Goal: Information Seeking & Learning: Learn about a topic

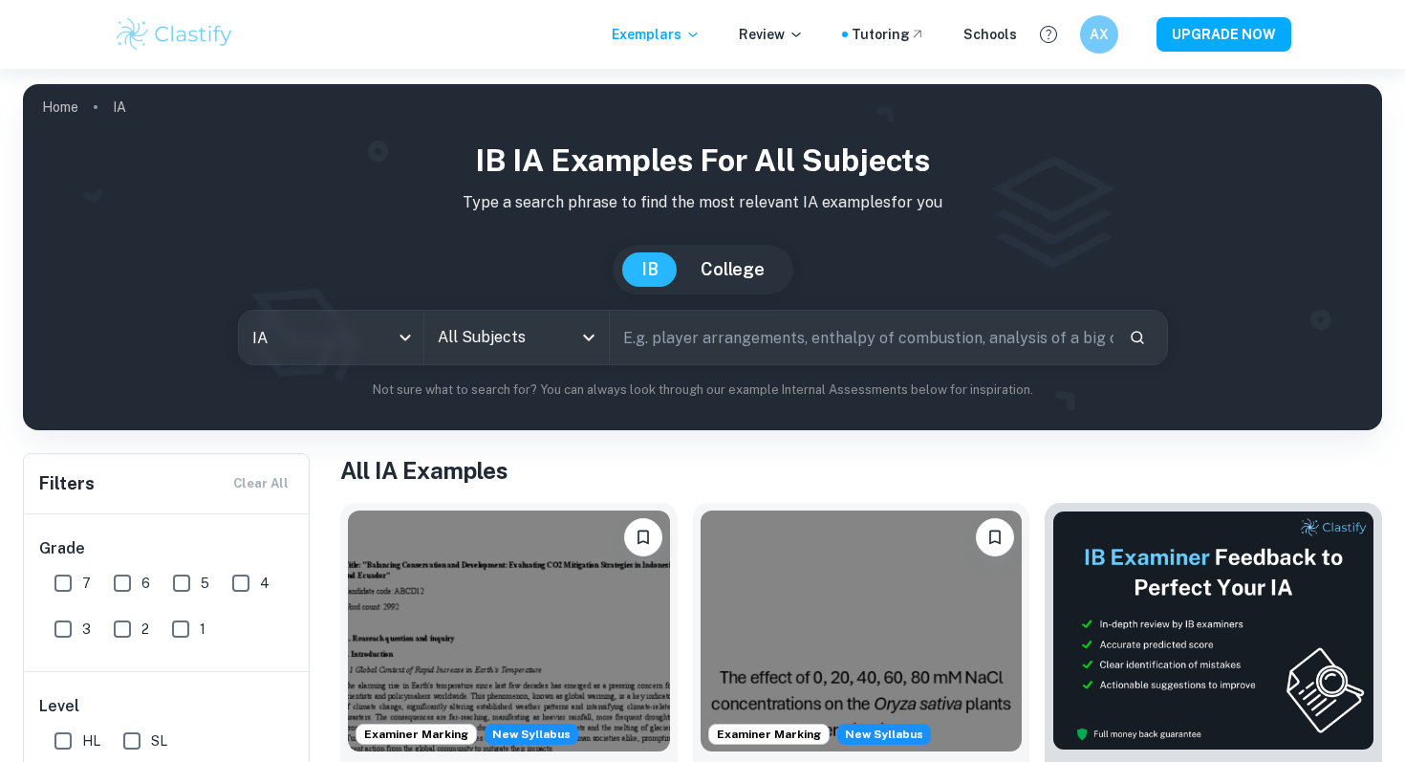
scroll to position [149, 0]
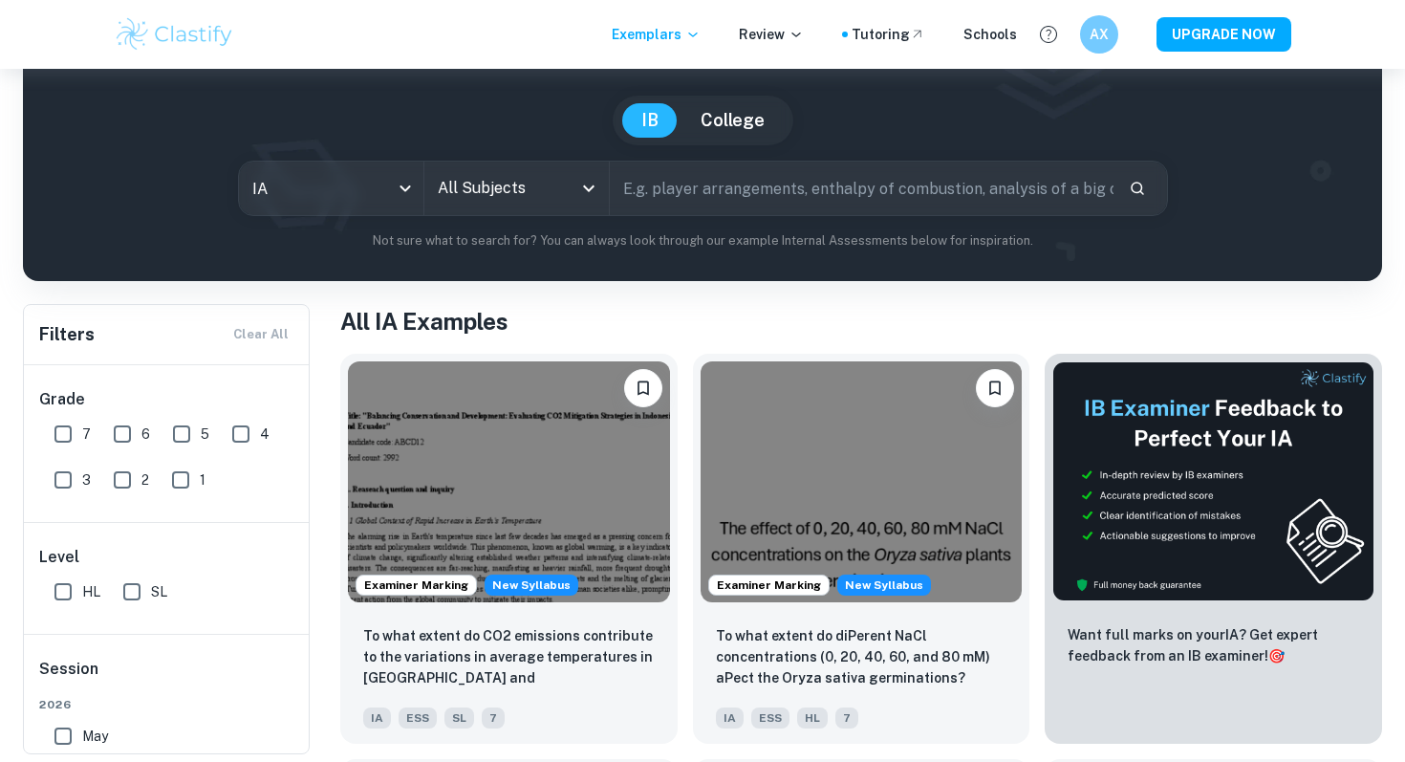
click at [507, 209] on div "All Subjects" at bounding box center [516, 188] width 184 height 54
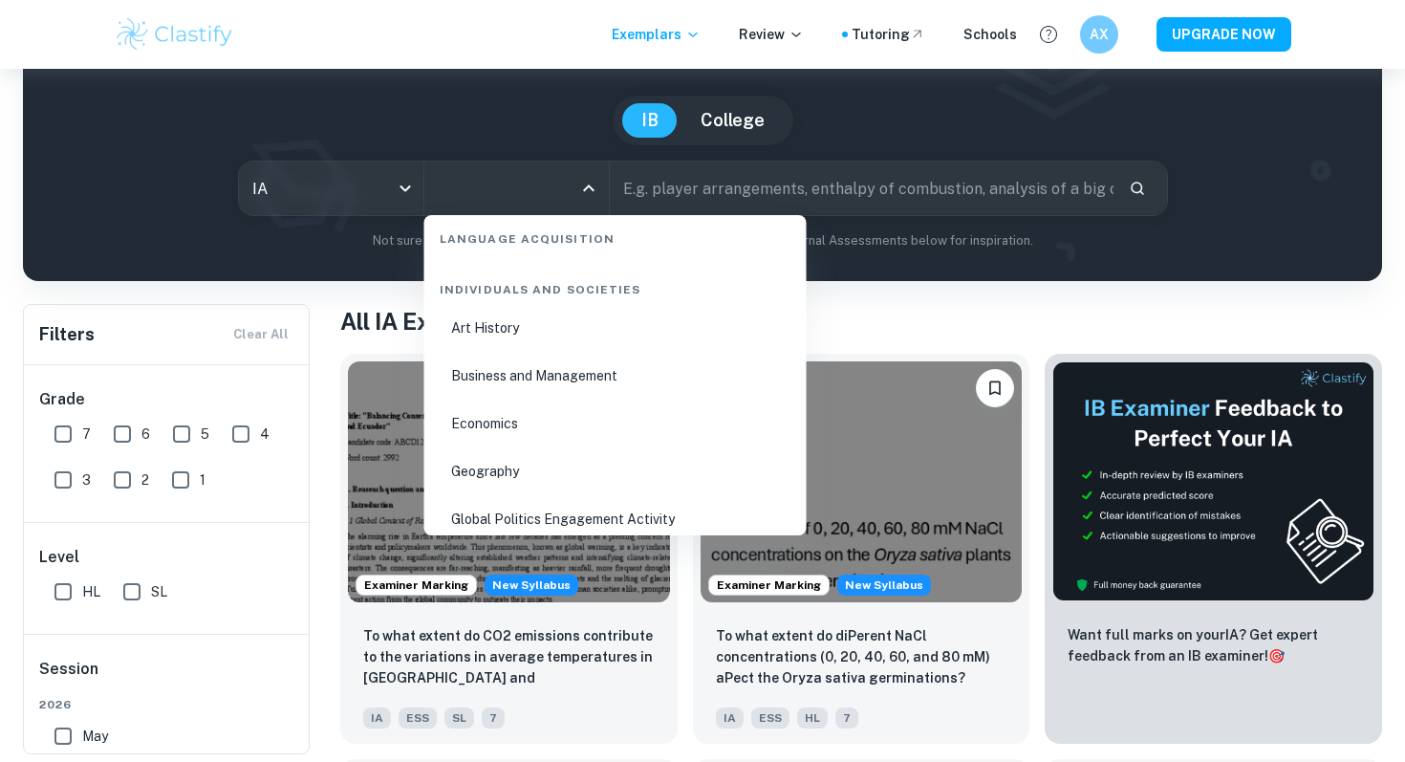
scroll to position [2276, 0]
click at [515, 356] on li "Business and Management" at bounding box center [615, 375] width 367 height 44
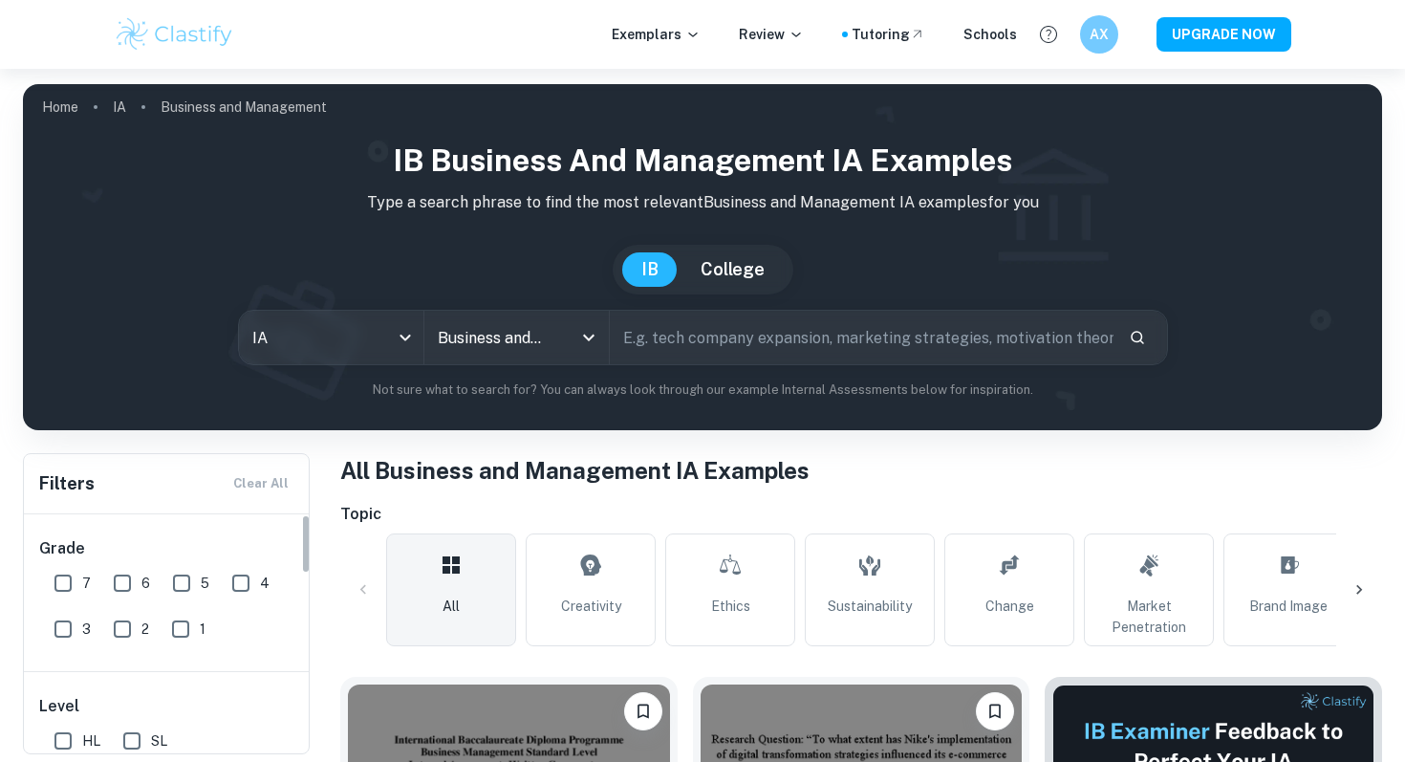
click at [65, 589] on input "7" at bounding box center [63, 583] width 38 height 38
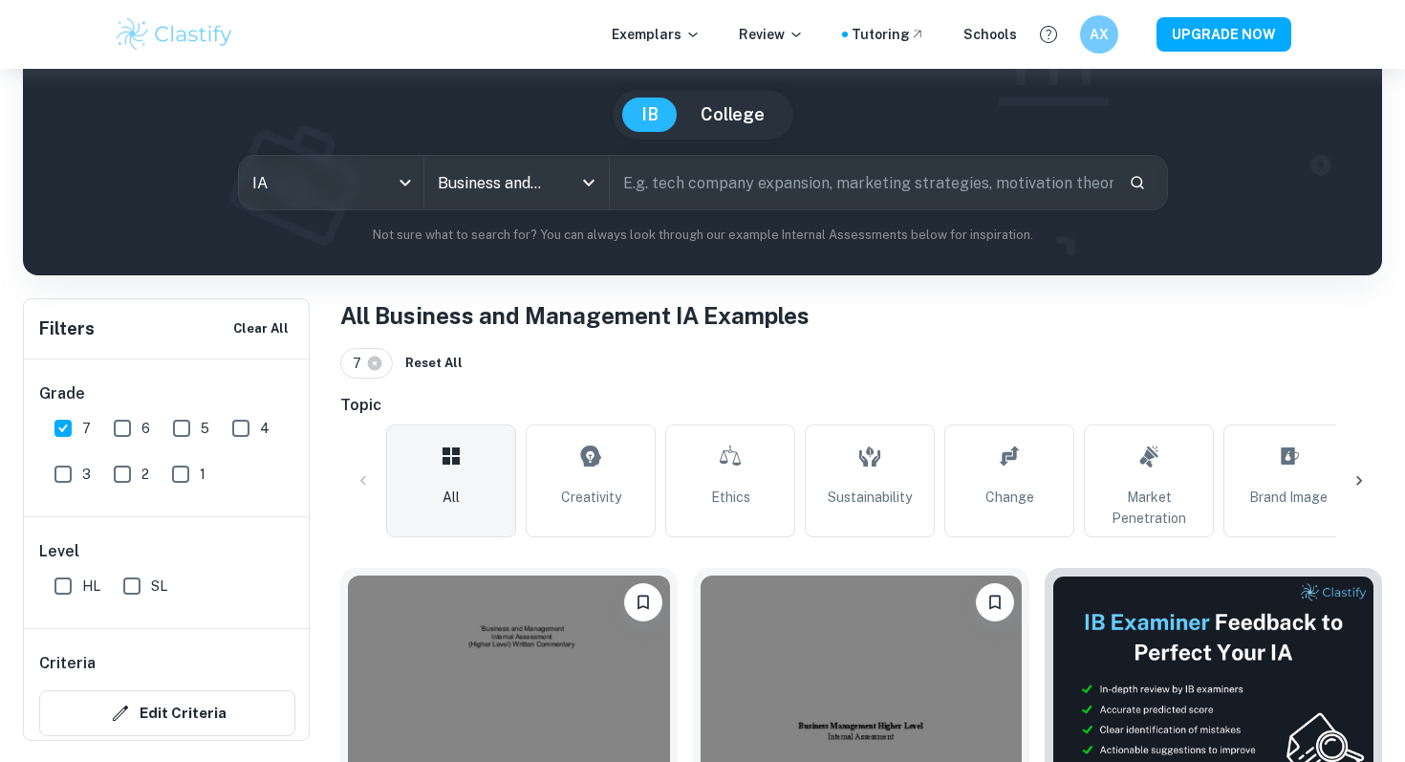
scroll to position [141, 0]
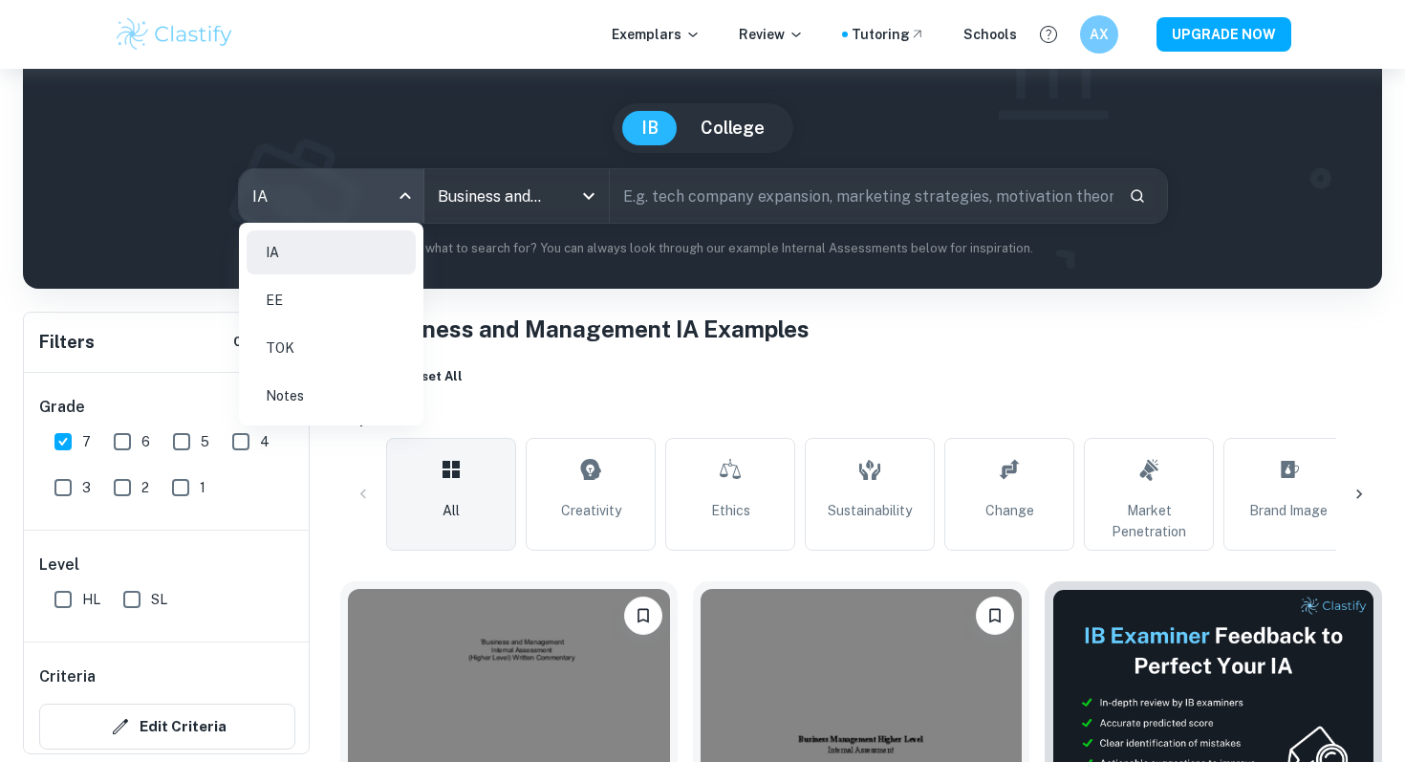
click at [387, 183] on body "We value your privacy We use cookies to enhance your browsing experience, serve…" at bounding box center [702, 308] width 1405 height 762
click at [361, 296] on li "EE" at bounding box center [331, 300] width 169 height 44
checkbox input "false"
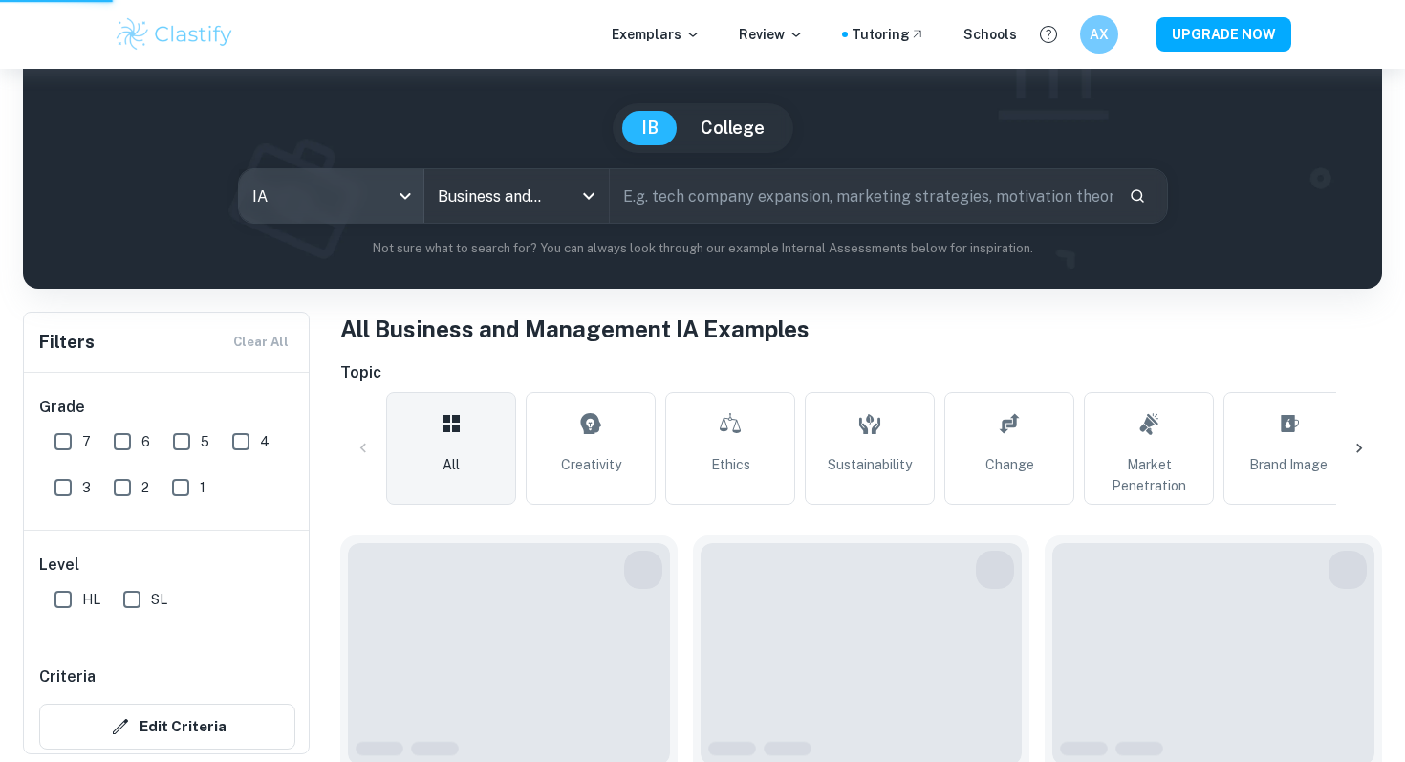
type input "ee"
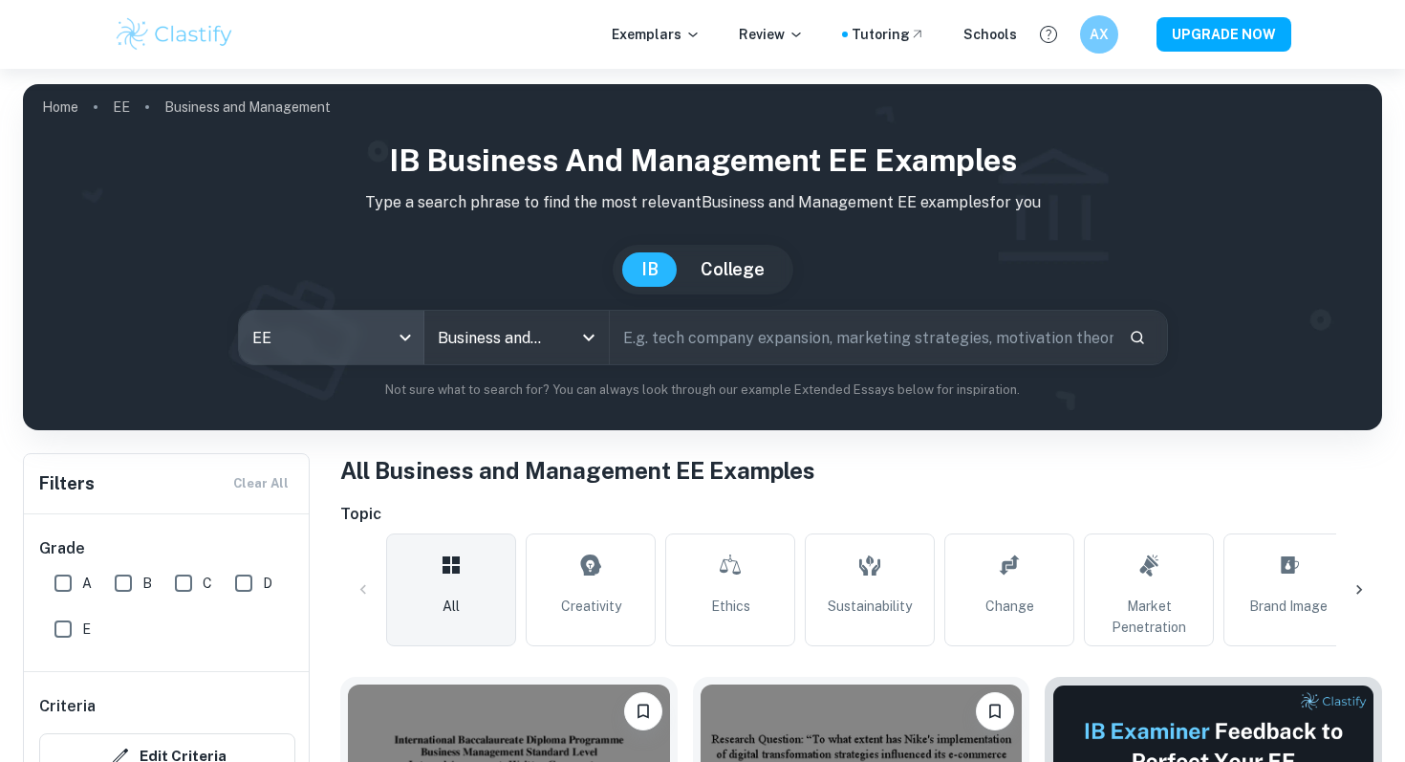
click at [71, 580] on input "A" at bounding box center [63, 583] width 38 height 38
checkbox input "true"
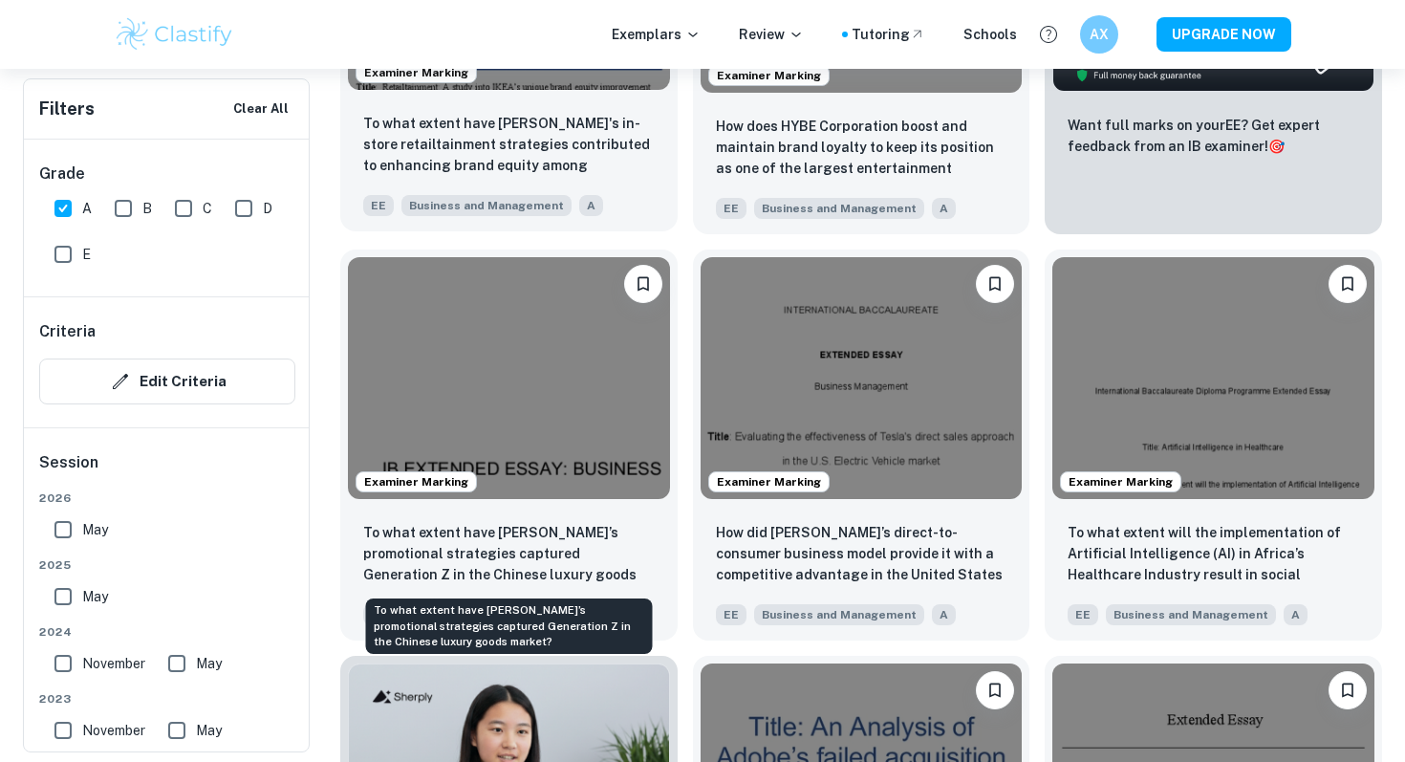
scroll to position [905, 0]
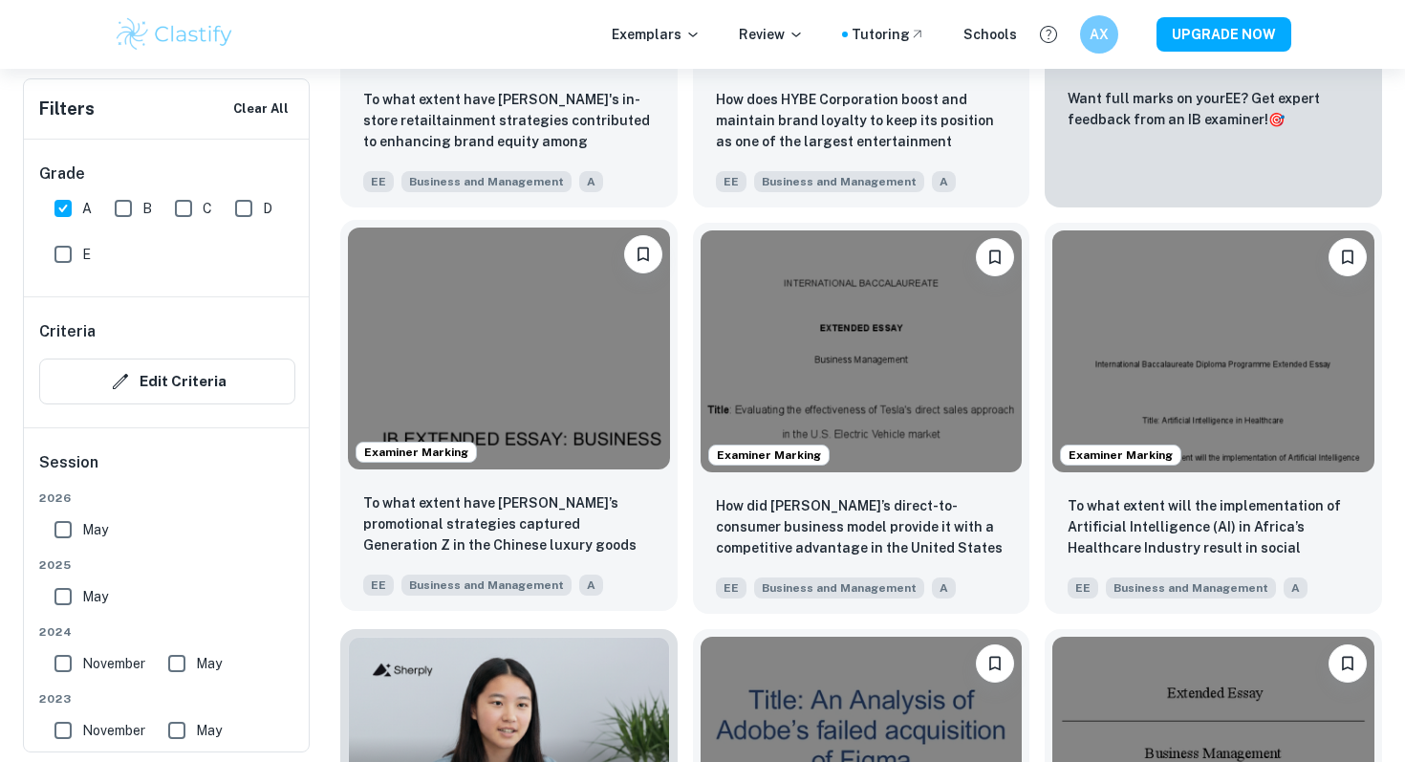
click at [523, 348] on img at bounding box center [509, 347] width 322 height 241
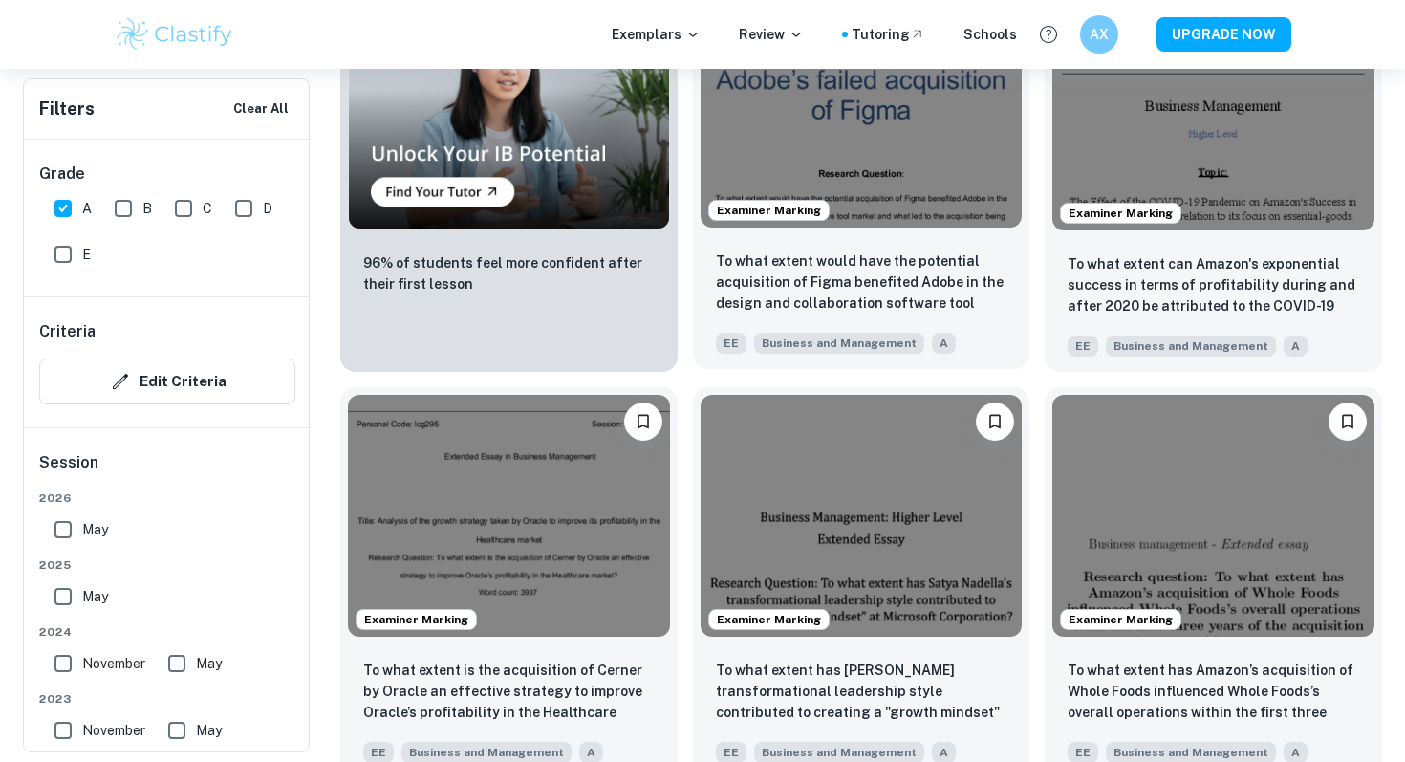
scroll to position [1548, 0]
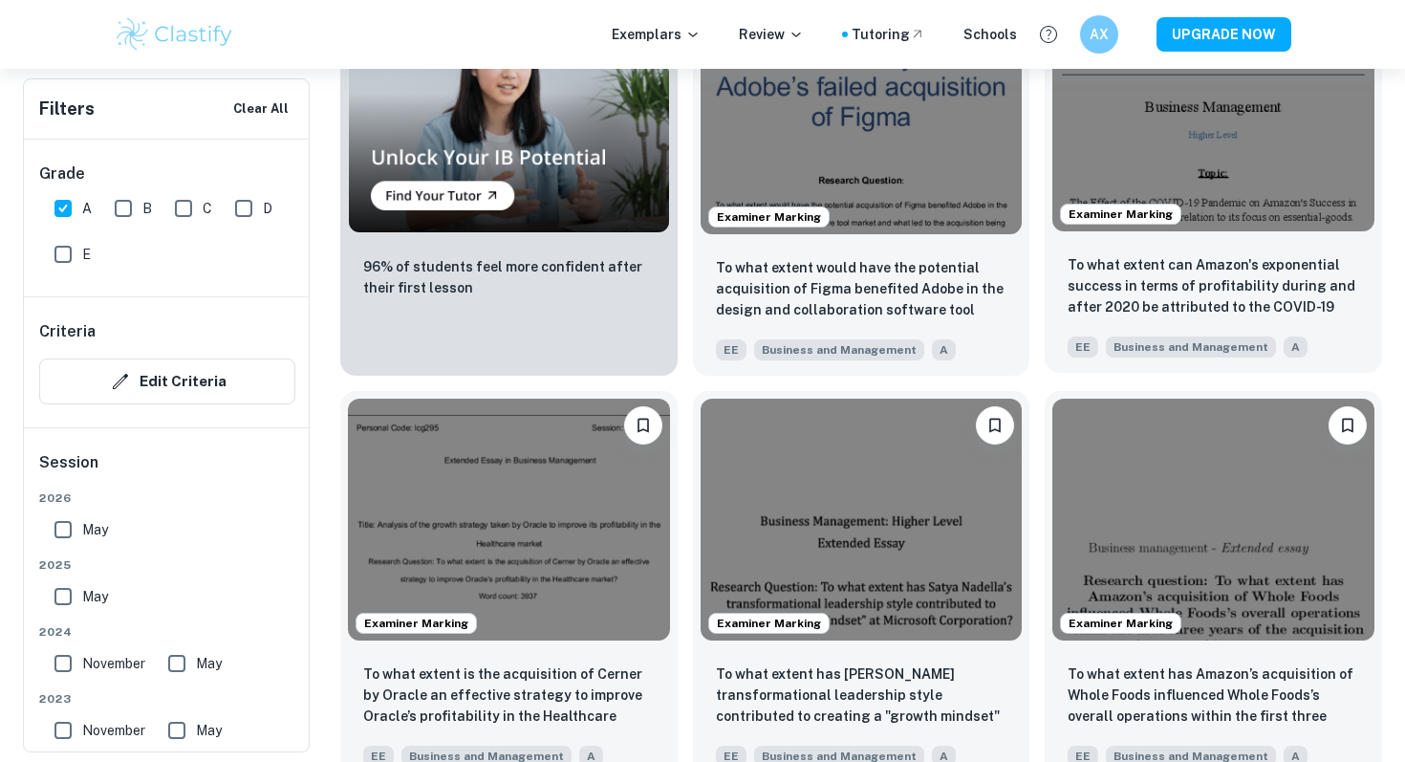
click at [1338, 140] on img at bounding box center [1213, 110] width 322 height 241
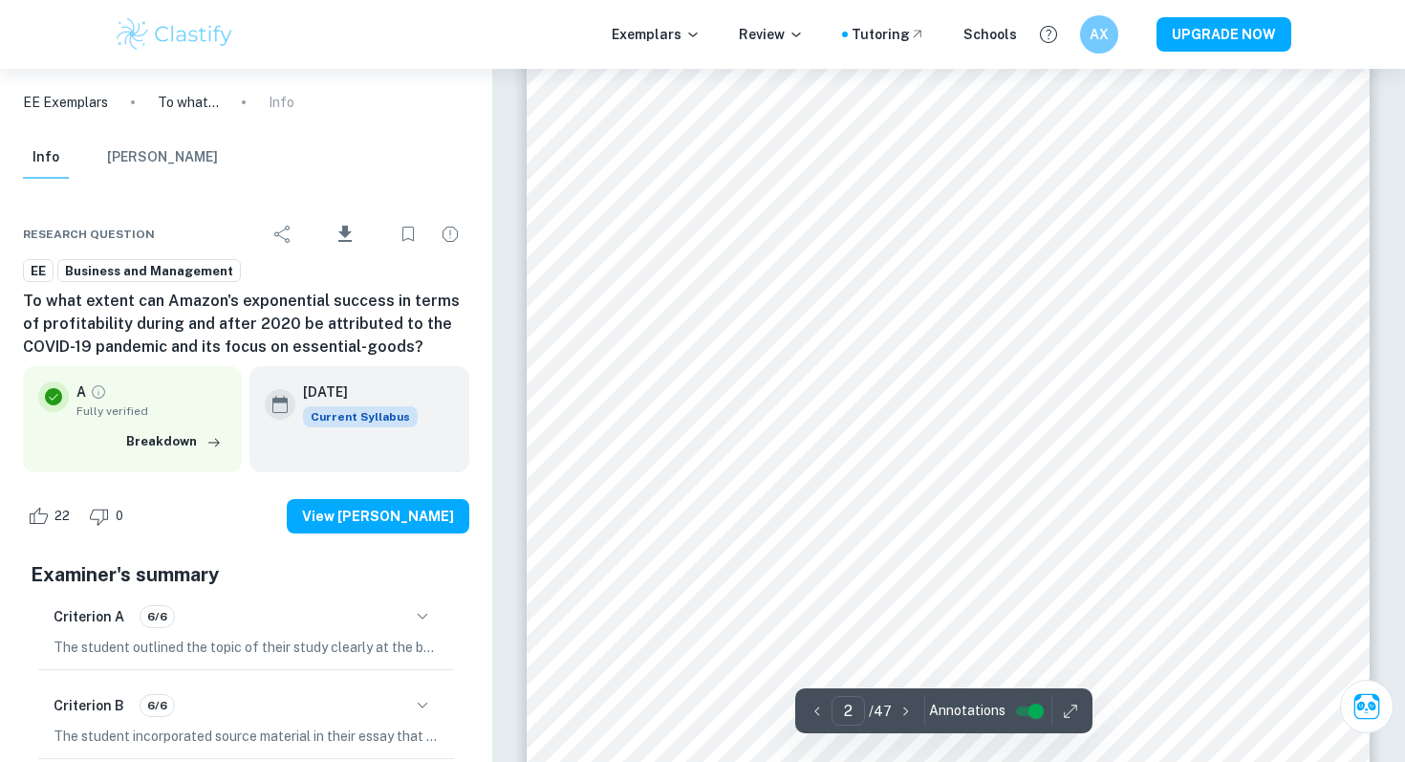
scroll to position [1348, 0]
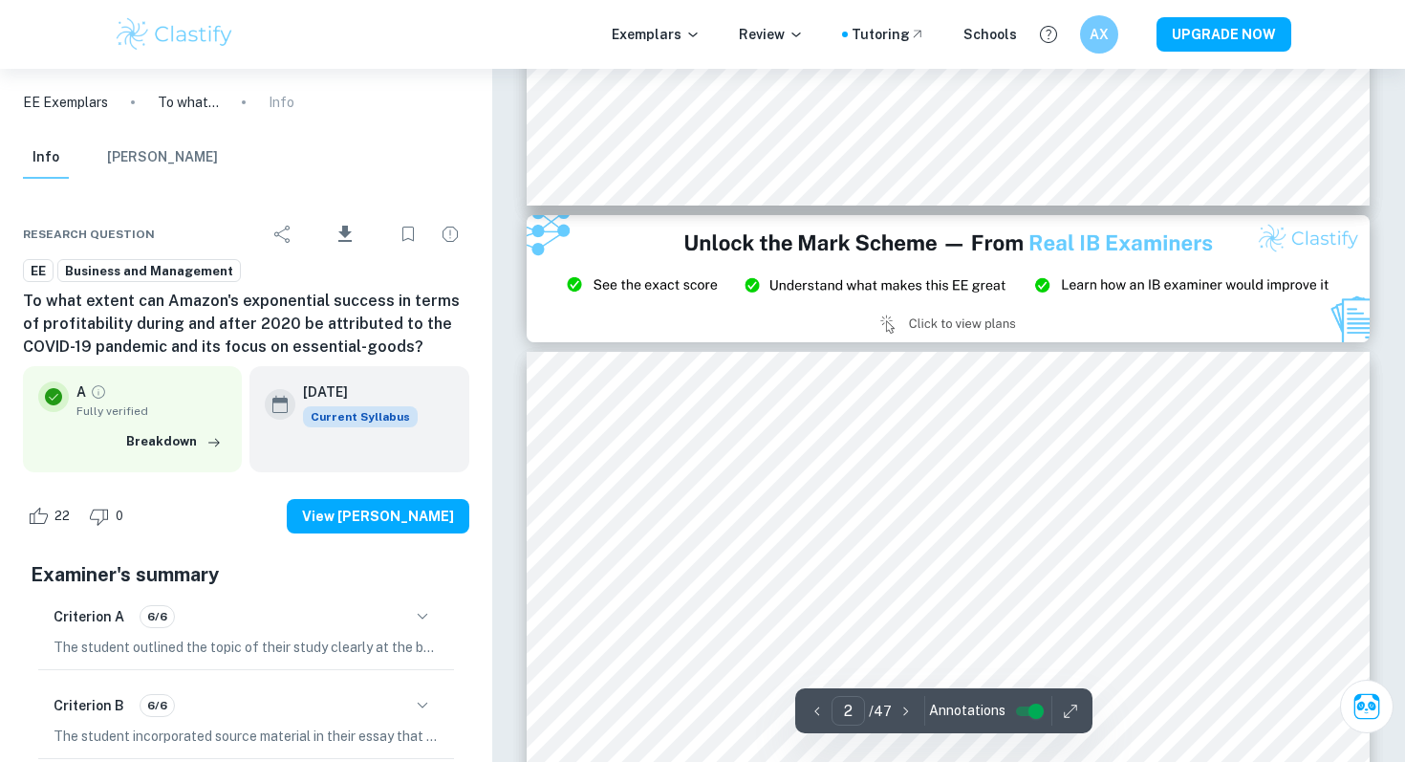
type input "3"
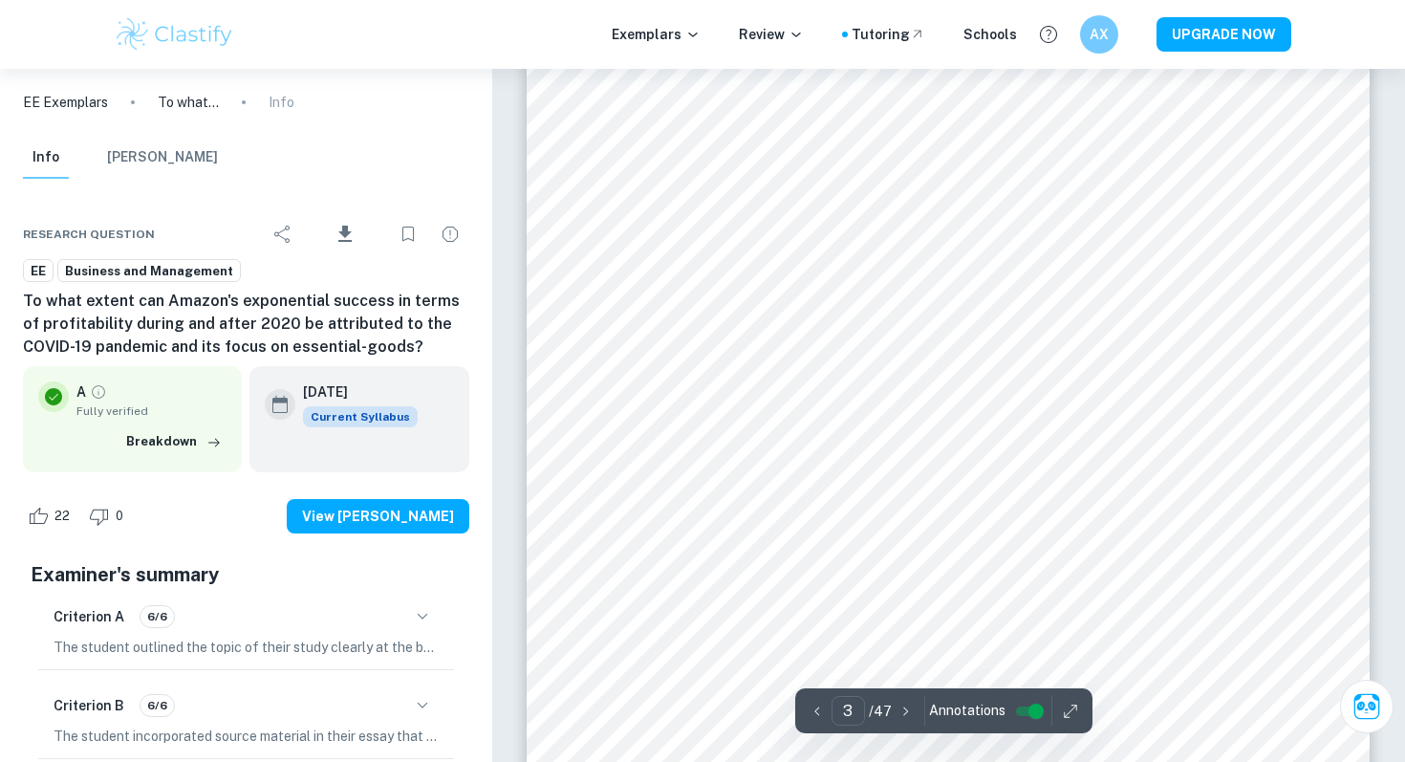
scroll to position [2524, 0]
click at [1056, 708] on button "button" at bounding box center [1070, 711] width 29 height 30
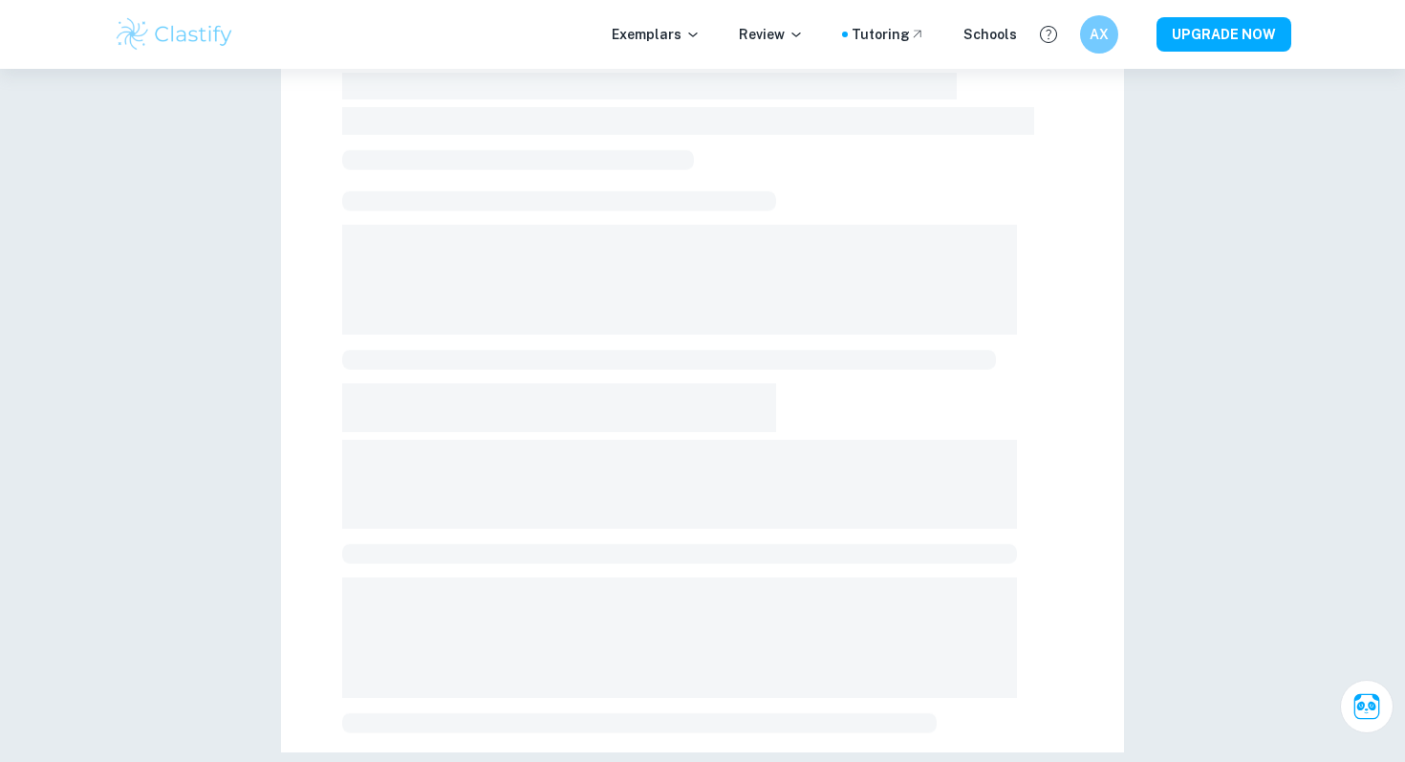
scroll to position [519, 0]
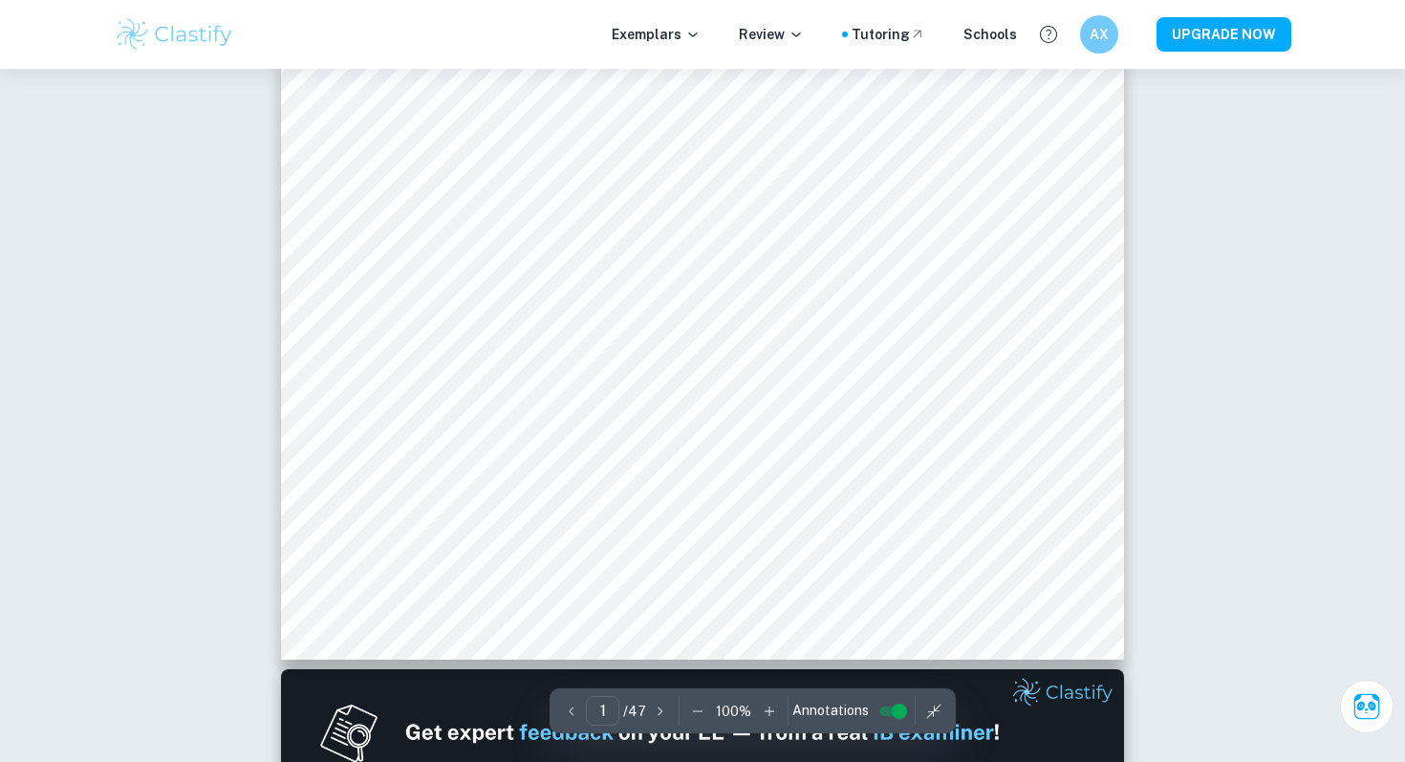
click at [699, 711] on icon "button" at bounding box center [697, 710] width 19 height 19
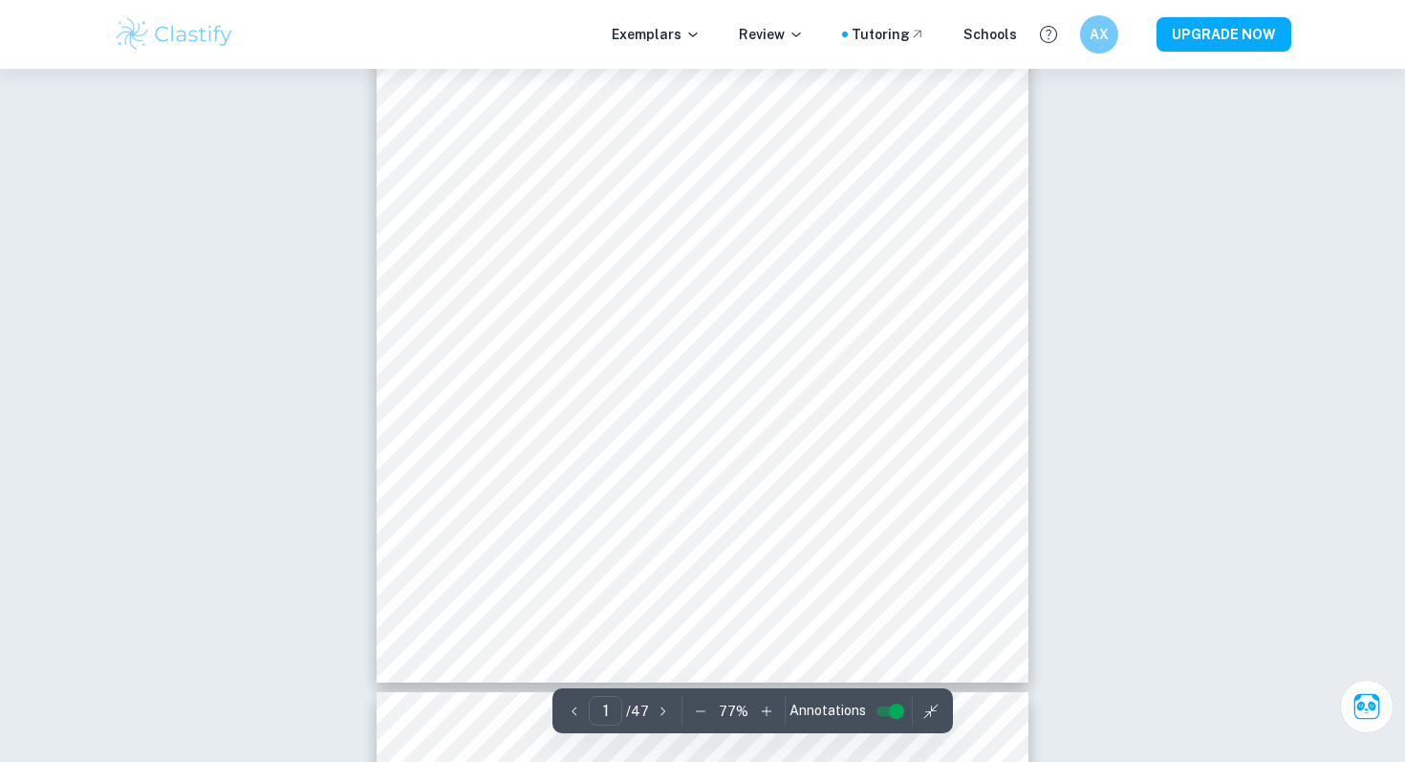
click at [699, 711] on div "1 ​ / 47 77 % Annotations" at bounding box center [752, 710] width 400 height 45
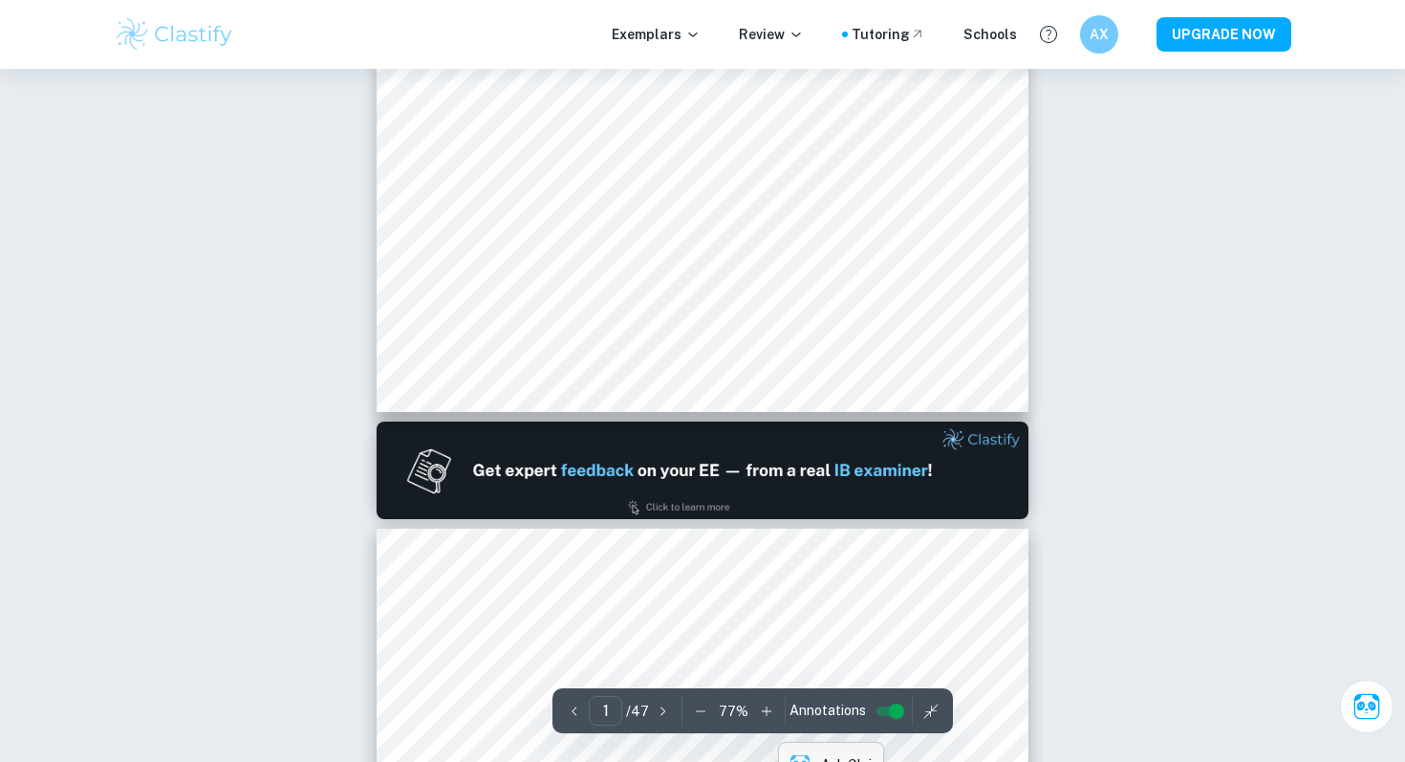
click at [699, 708] on icon "button" at bounding box center [700, 710] width 19 height 19
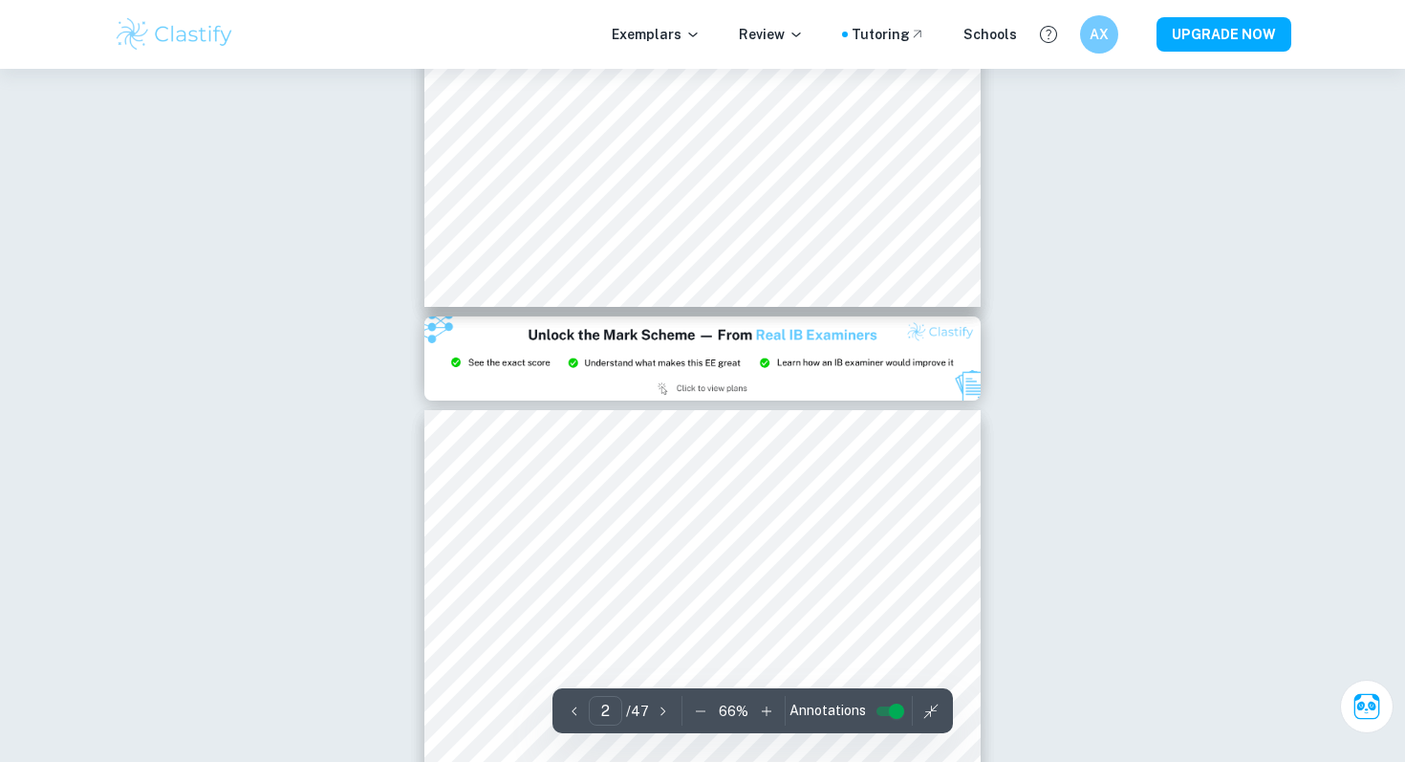
type input "3"
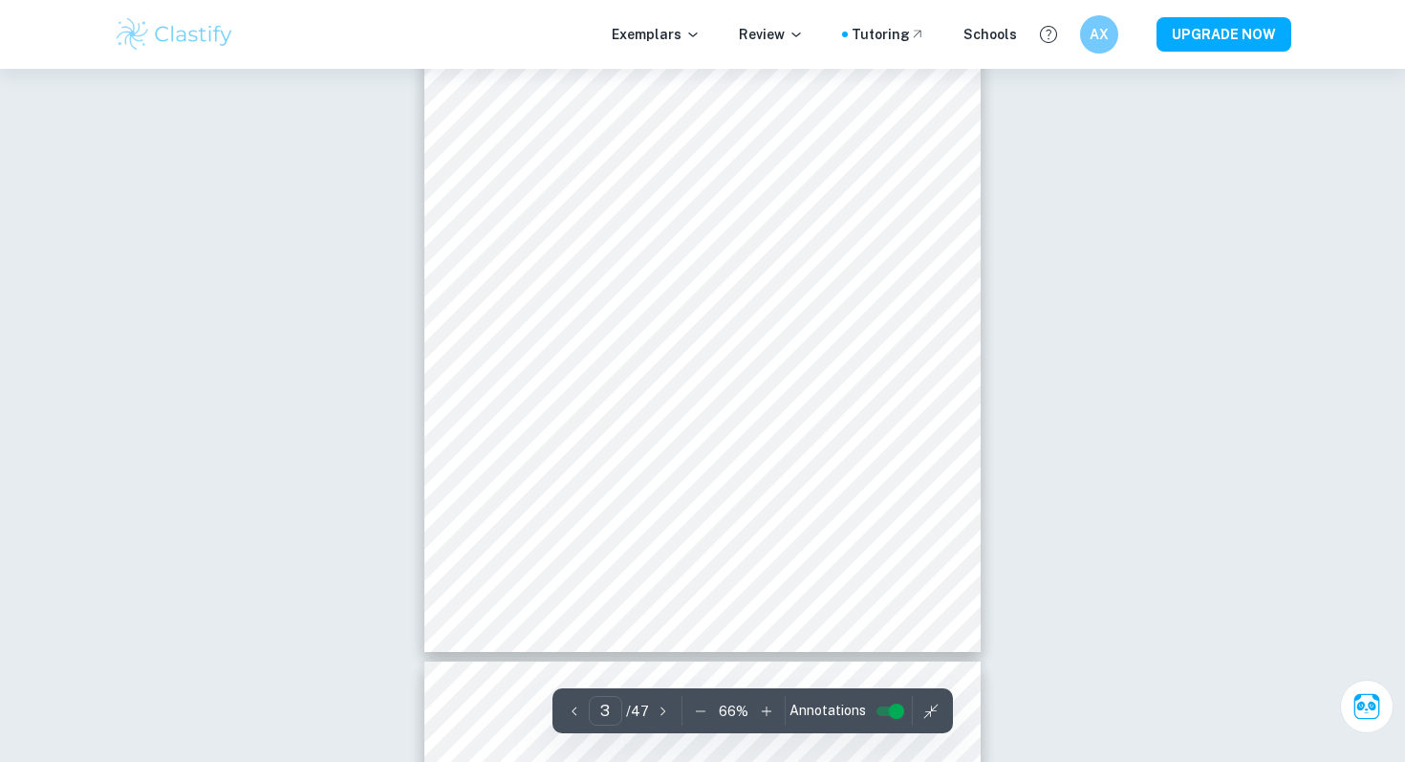
scroll to position [1808, 0]
click at [691, 713] on icon "button" at bounding box center [700, 710] width 19 height 19
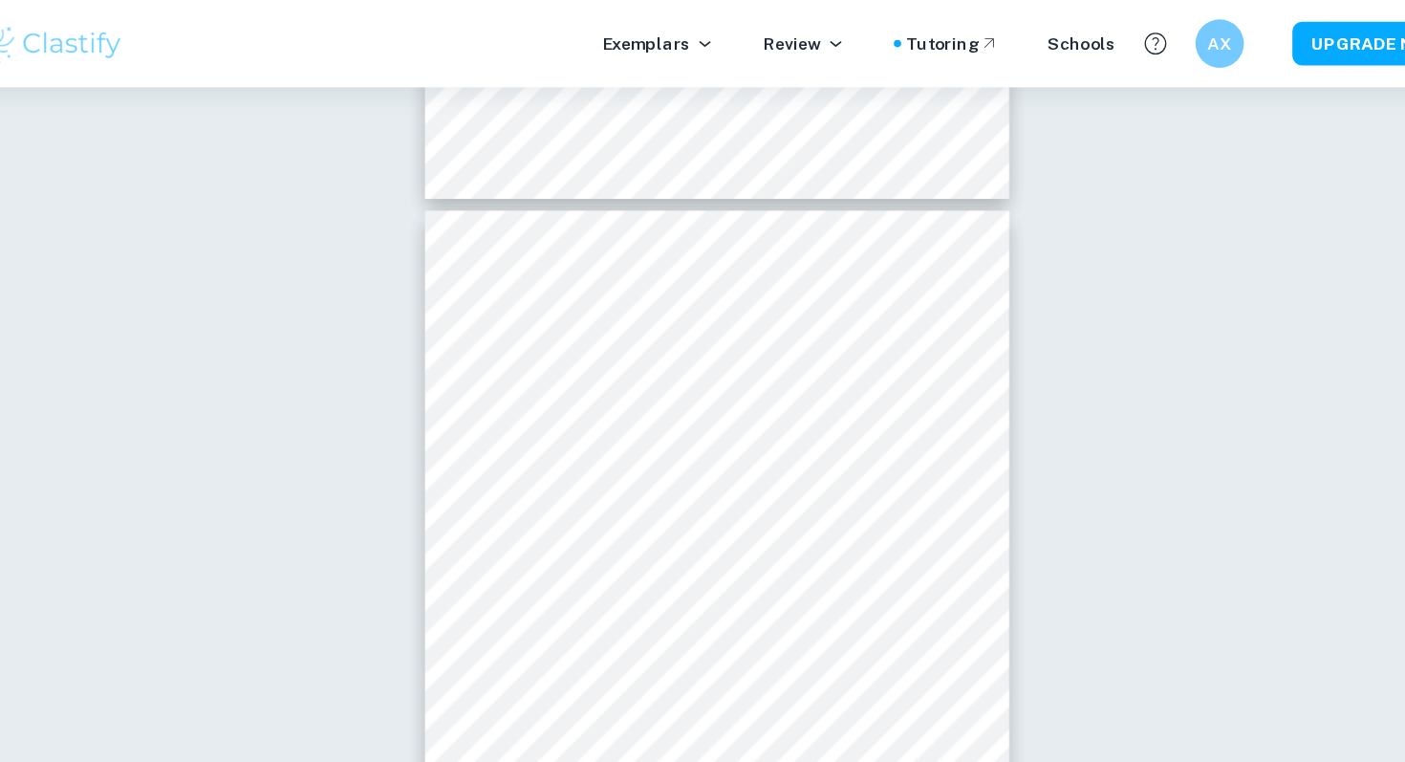
scroll to position [3705, 0]
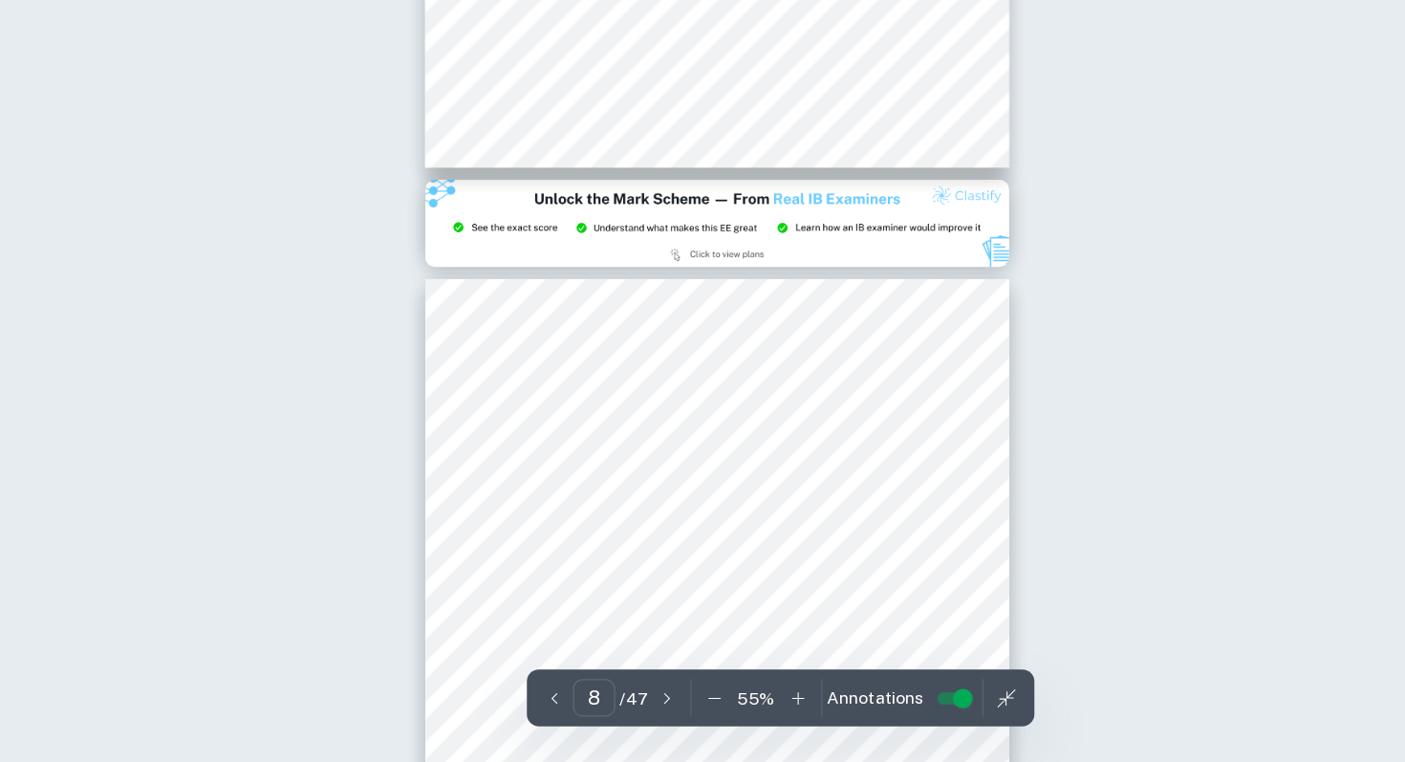
type input "9"
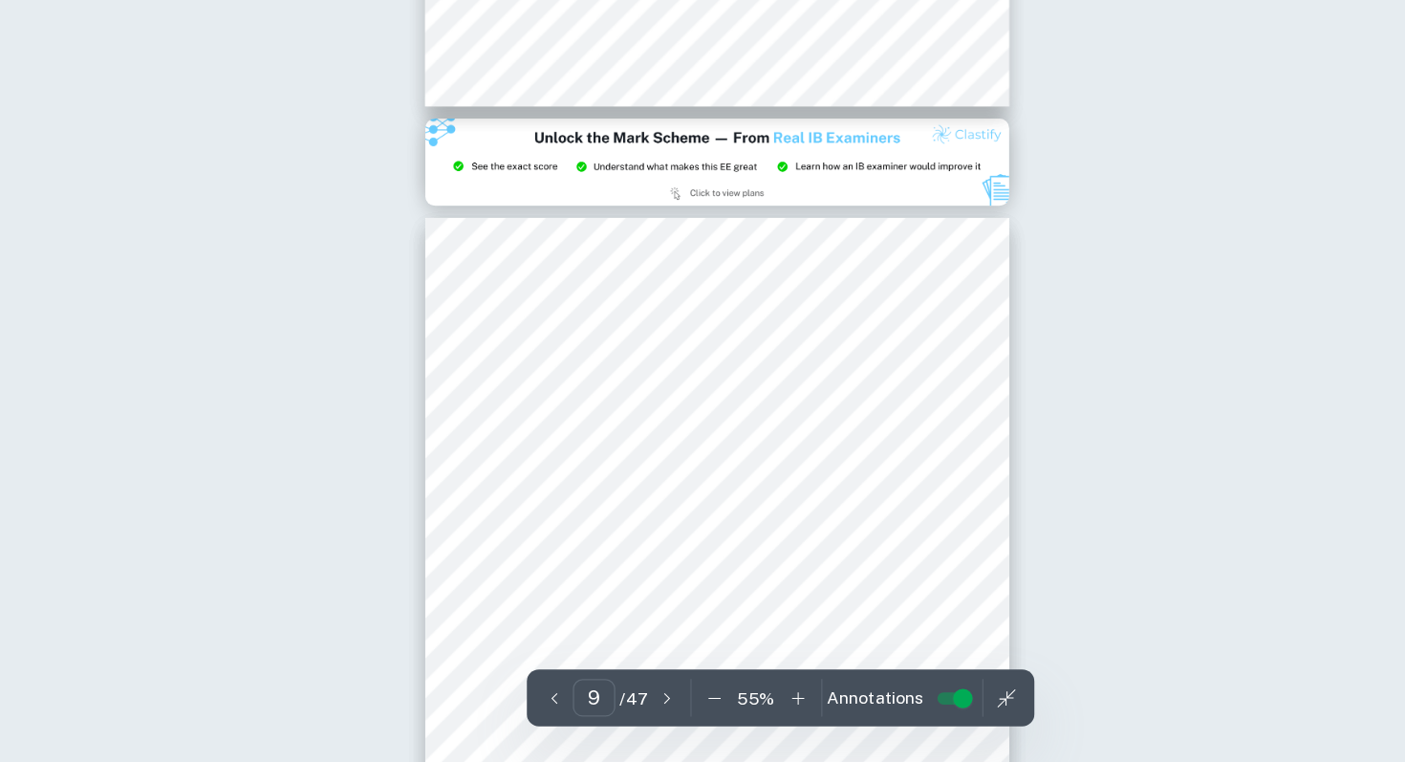
scroll to position [4833, 0]
